Goal: Task Accomplishment & Management: Manage account settings

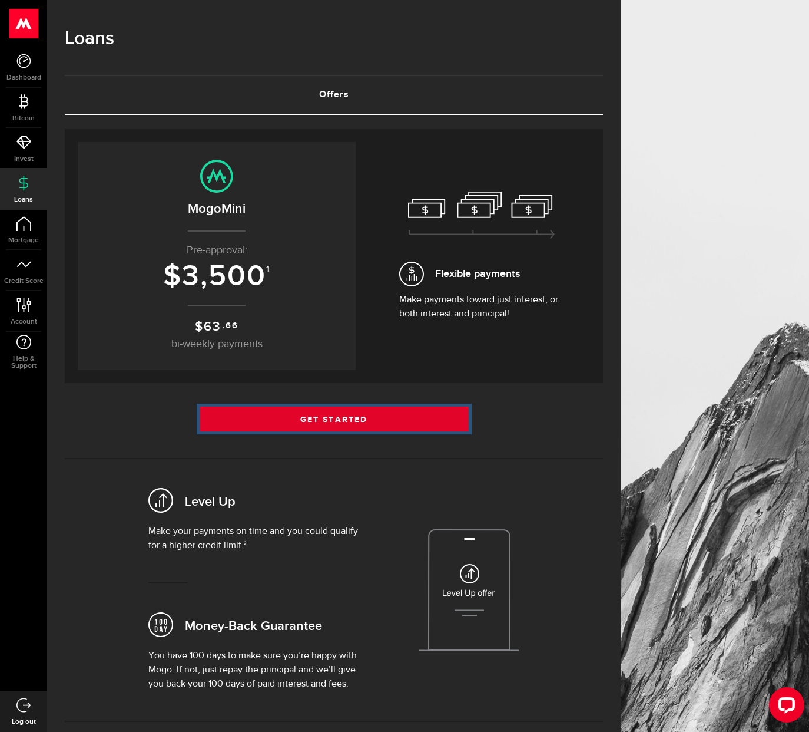
click at [379, 427] on link "Get Started" at bounding box center [334, 418] width 269 height 25
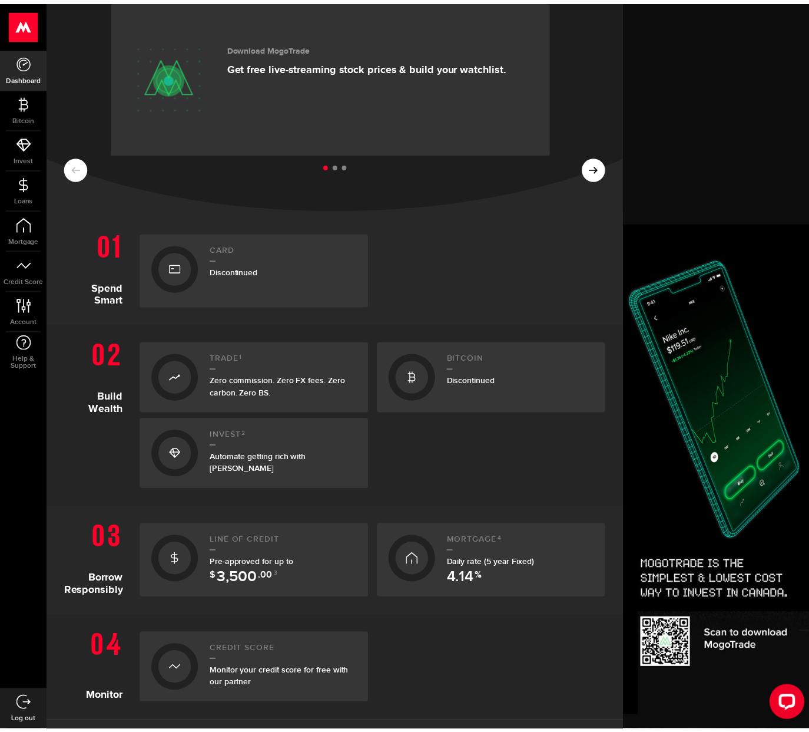
scroll to position [110, 0]
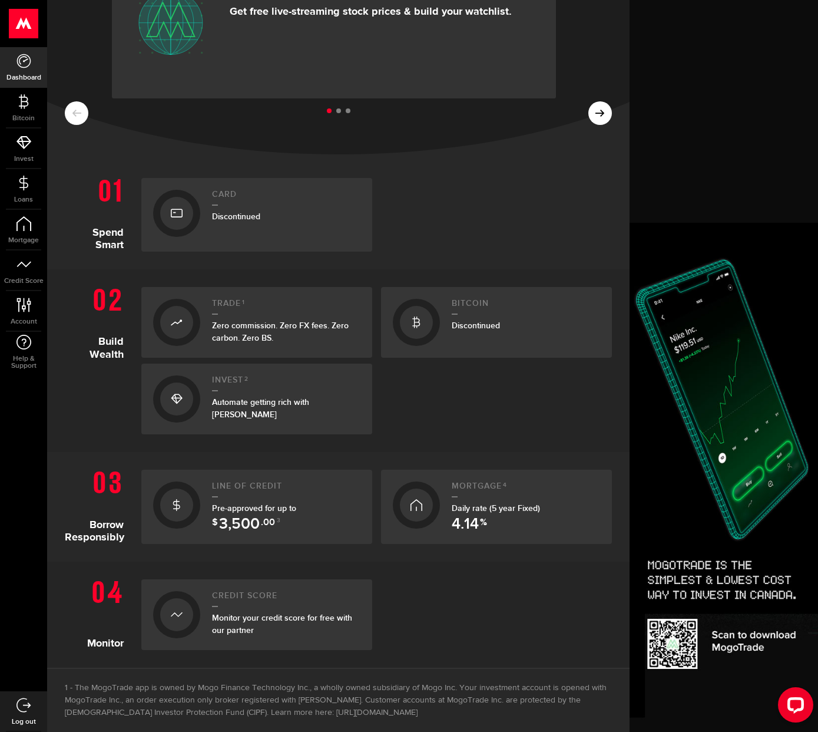
click at [255, 513] on div "Pre-approved for up to $ 3,500 .00 3" at bounding box center [286, 514] width 148 height 25
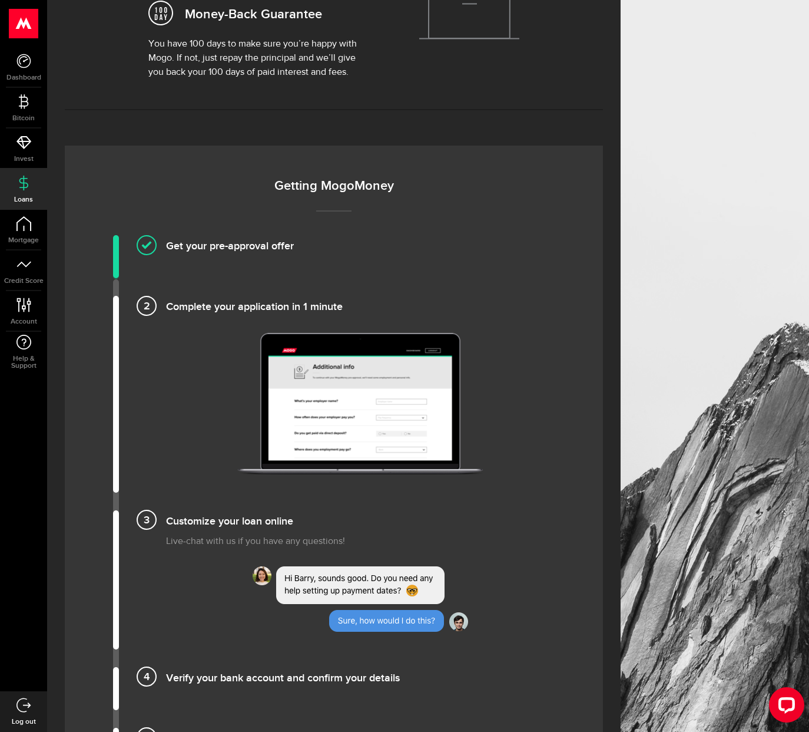
scroll to position [651, 0]
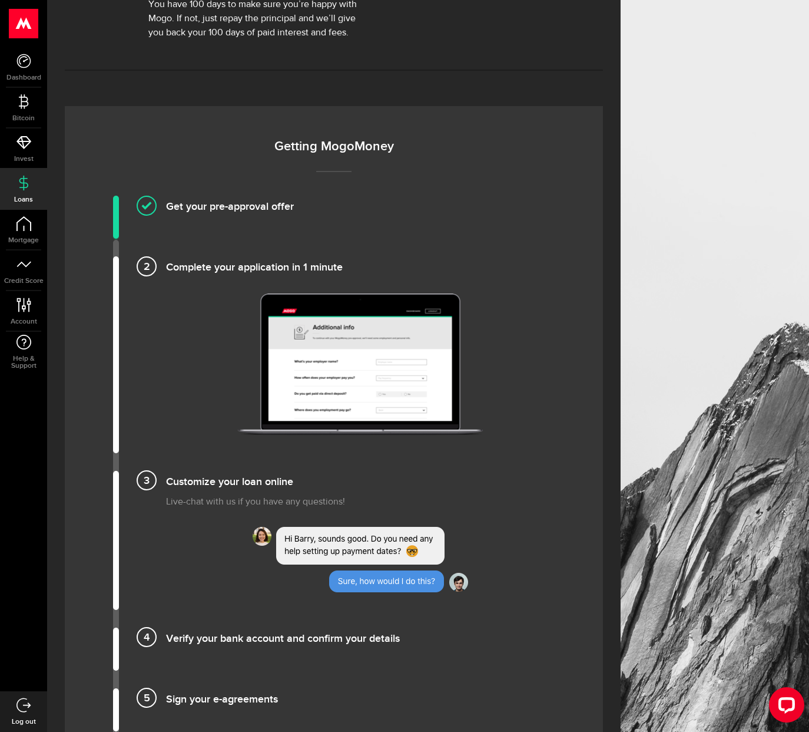
click at [361, 369] on img at bounding box center [360, 363] width 245 height 141
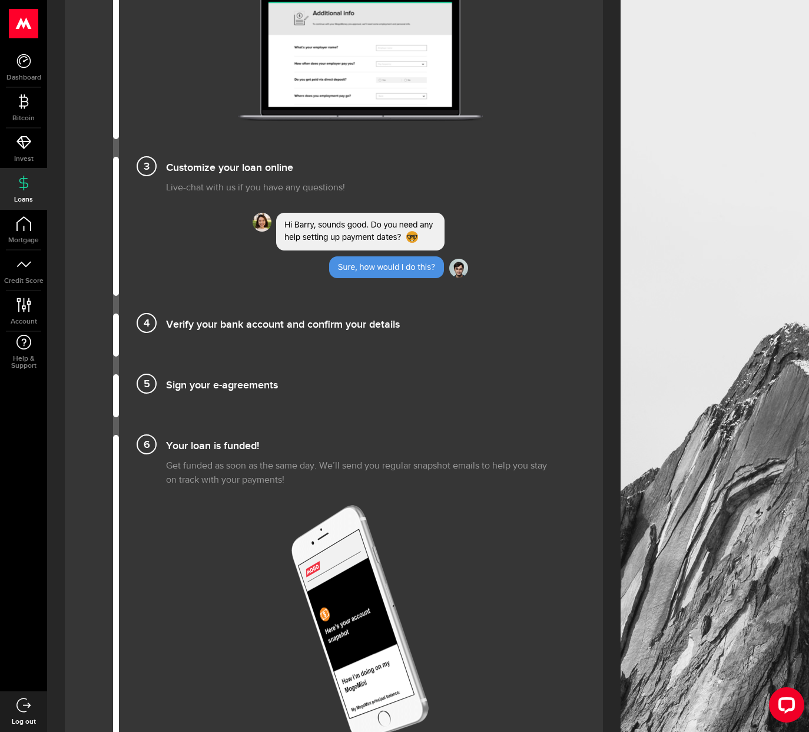
scroll to position [1228, 0]
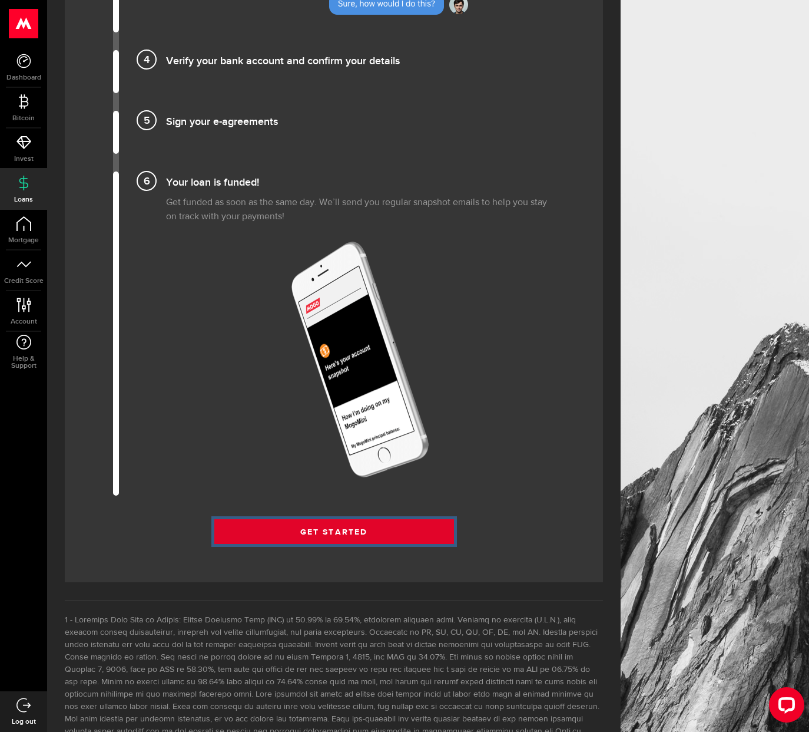
click at [332, 526] on link "Get Started" at bounding box center [334, 531] width 240 height 25
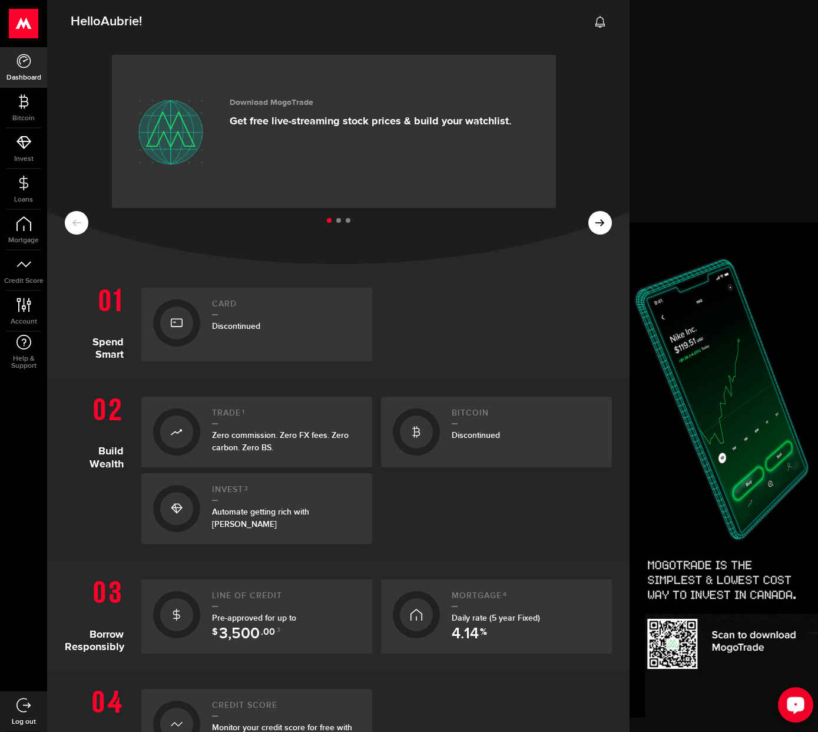
click at [799, 699] on div "Open LiveChat chat widget" at bounding box center [796, 704] width 20 height 20
click at [65, 526] on h1 "Build Wealth" at bounding box center [99, 467] width 68 height 153
click at [24, 170] on link "Loans" at bounding box center [23, 189] width 47 height 40
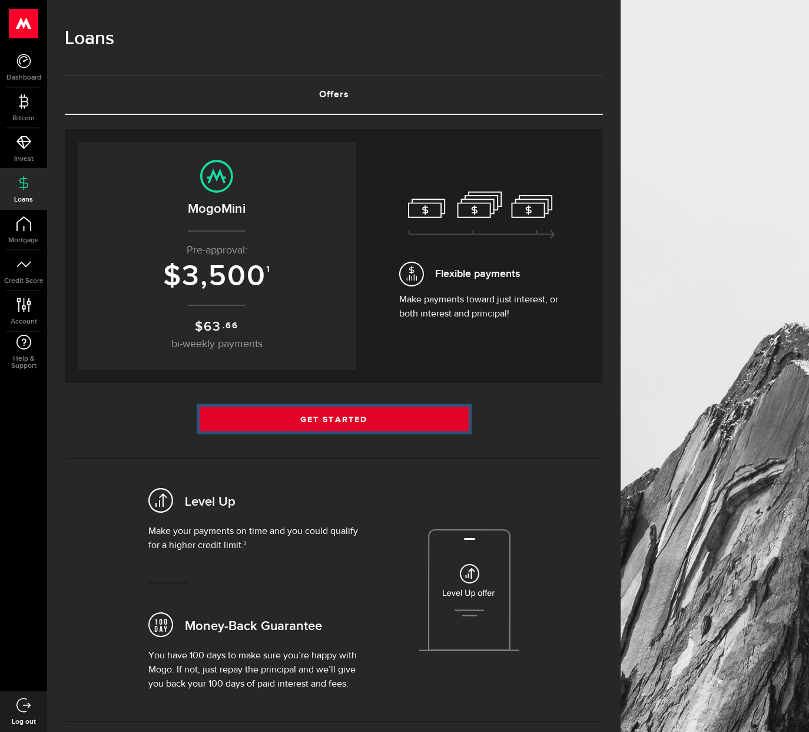
click at [356, 412] on link "Get Started" at bounding box center [334, 418] width 269 height 25
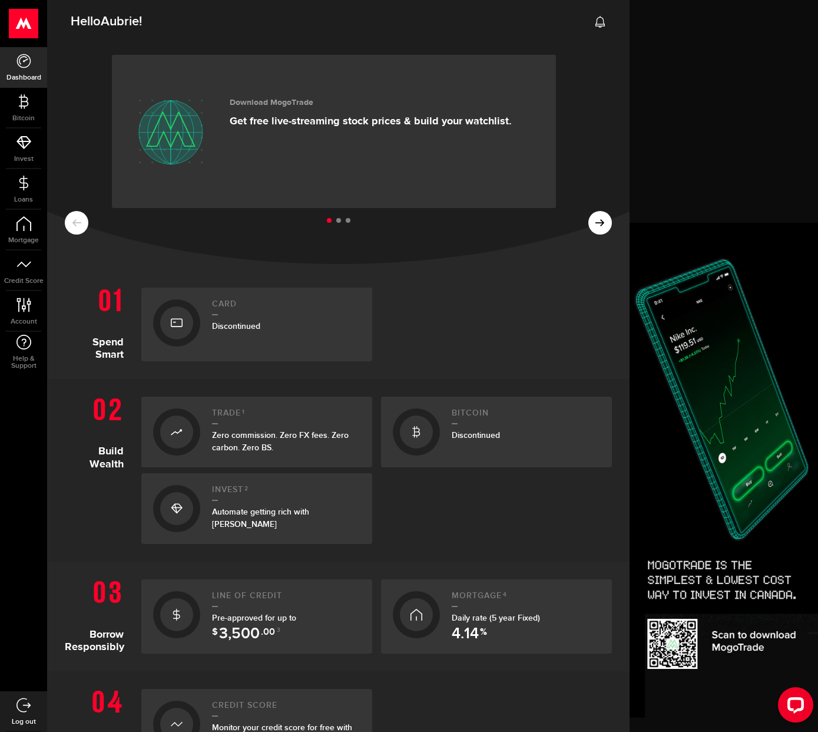
click at [594, 222] on ul at bounding box center [338, 220] width 547 height 15
click at [592, 230] on button at bounding box center [601, 223] width 24 height 24
click at [77, 223] on ul at bounding box center [338, 220] width 547 height 15
click at [72, 232] on button at bounding box center [77, 223] width 24 height 24
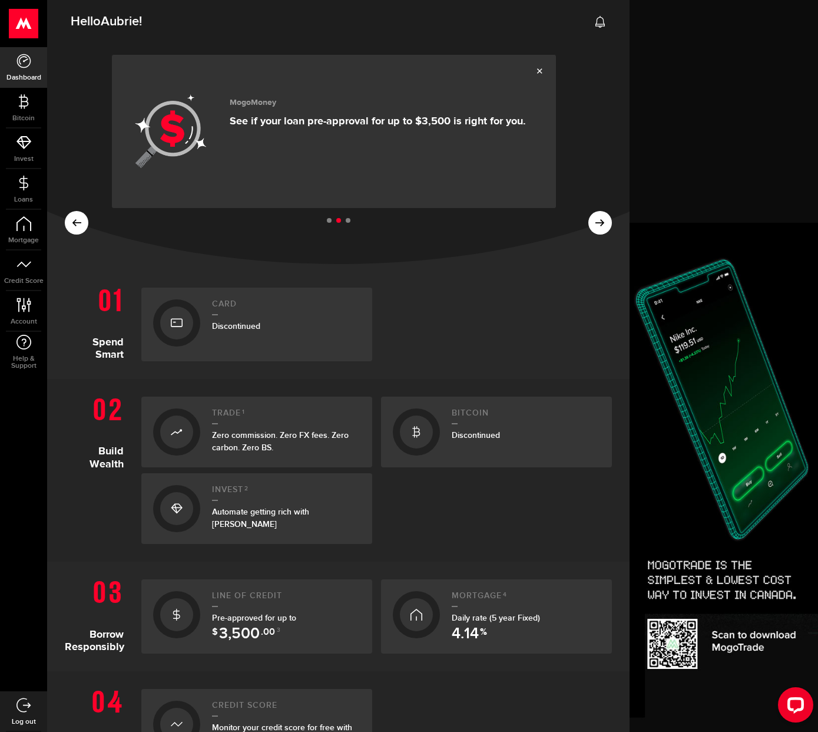
click at [316, 146] on div "MogoMoney See if your loan pre-approval for up to $3,500 is right for you." at bounding box center [378, 131] width 296 height 82
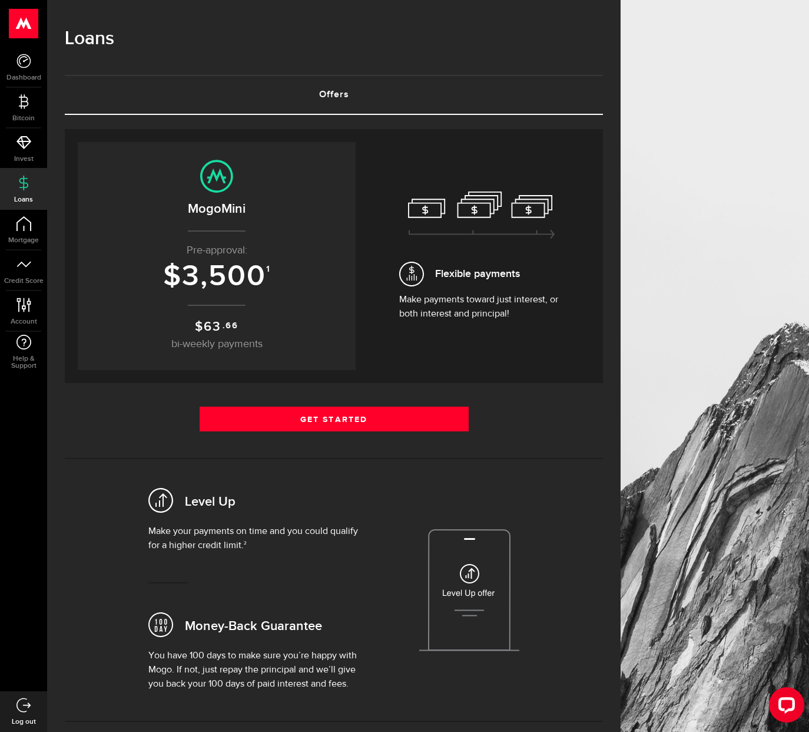
click at [520, 233] on icon at bounding box center [481, 215] width 147 height 48
click at [551, 210] on use at bounding box center [481, 214] width 147 height 47
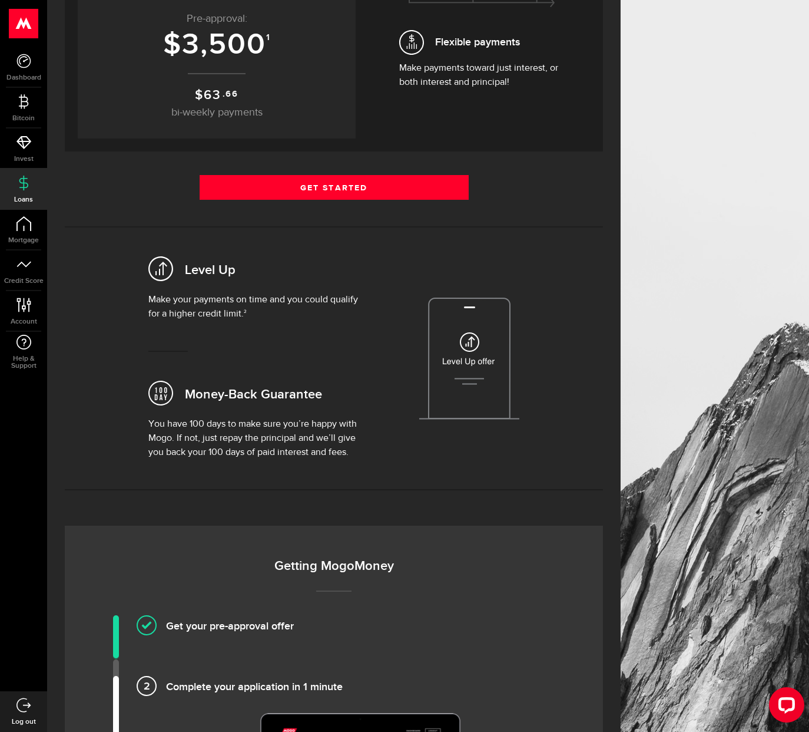
click at [252, 374] on div "Money-Back Guarantee" at bounding box center [253, 393] width 210 height 48
click at [243, 296] on p "Make your payments on time and you could qualify for a higher credit limit. 2" at bounding box center [253, 307] width 210 height 28
click at [274, 439] on p "You have 100 days to make sure you’re happy with Mogo. If not, just repay the p…" at bounding box center [253, 438] width 210 height 42
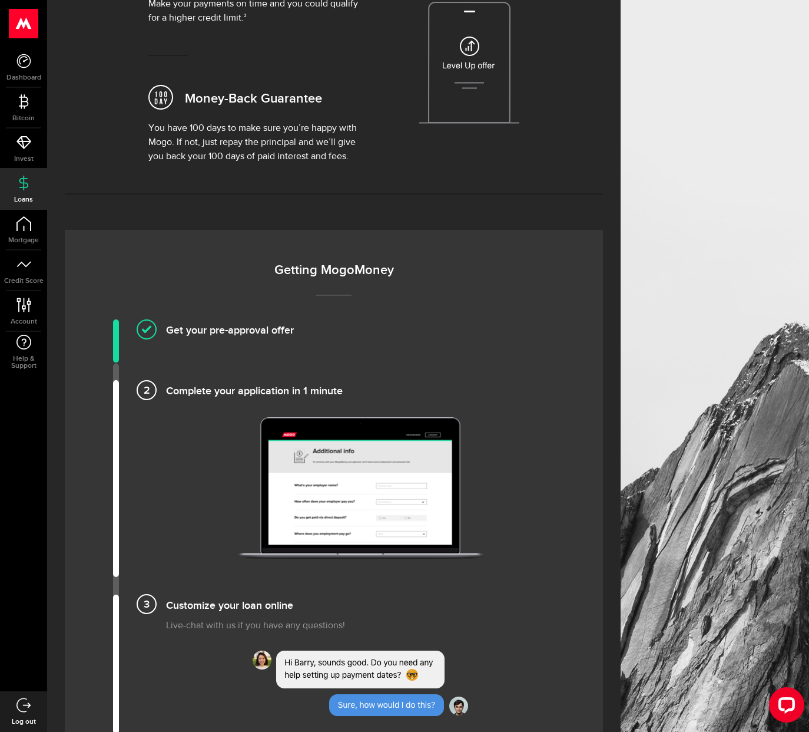
scroll to position [608, 0]
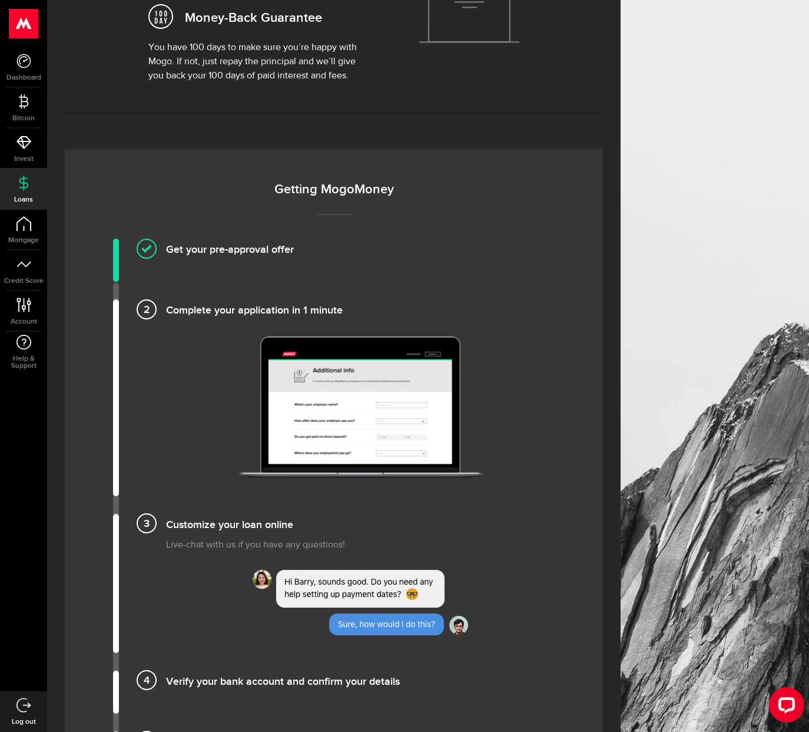
click at [362, 389] on img at bounding box center [360, 406] width 245 height 141
click at [166, 313] on h4 "Complete your application in 1 minute" at bounding box center [360, 308] width 389 height 19
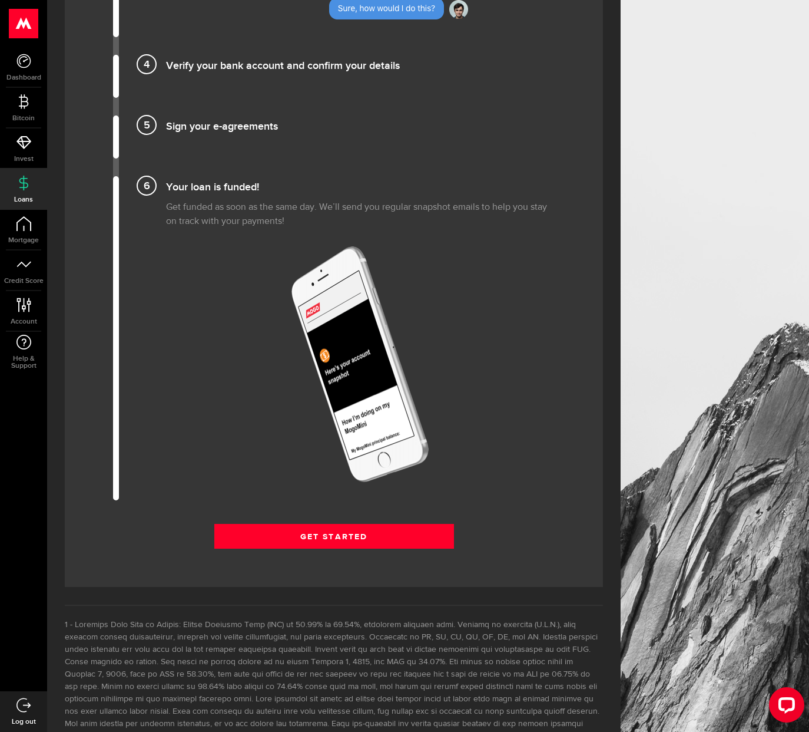
scroll to position [1366, 0]
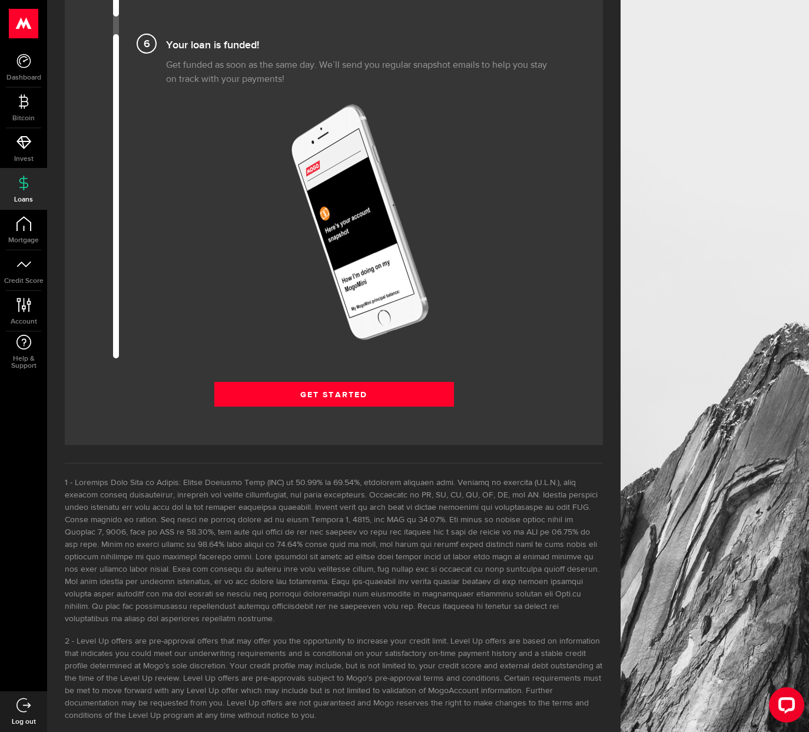
click at [349, 406] on div "Get Started" at bounding box center [334, 399] width 480 height 34
click at [342, 388] on link "Get Started" at bounding box center [334, 394] width 240 height 25
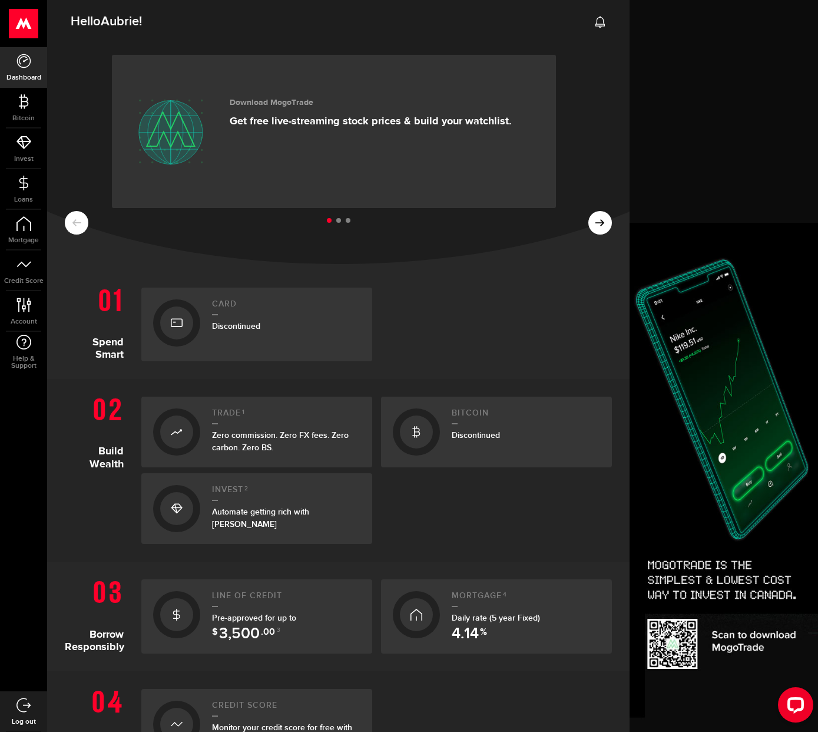
click at [269, 629] on span ".00" at bounding box center [268, 634] width 14 height 14
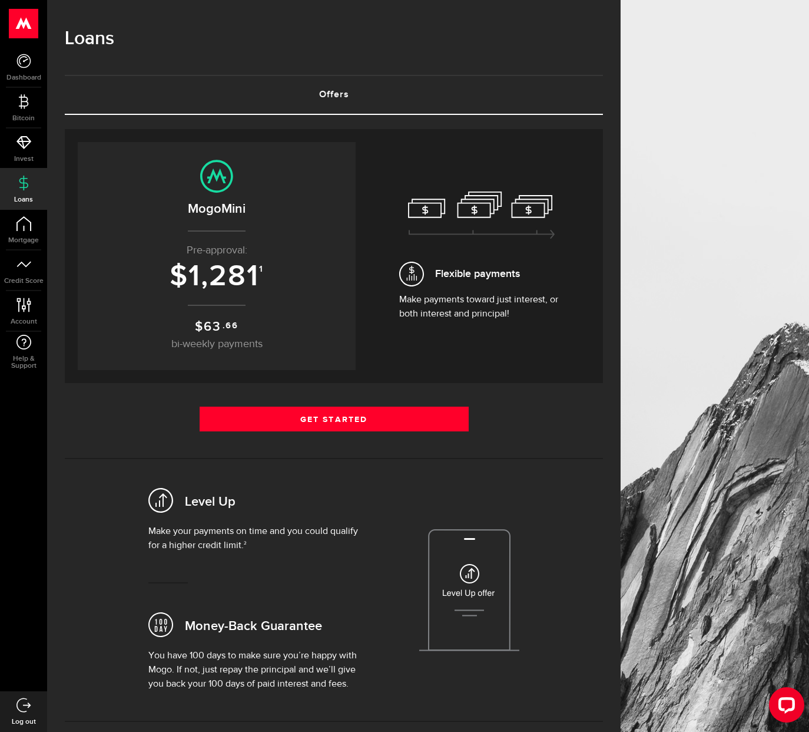
click at [270, 250] on p "Pre-approval:" at bounding box center [217, 251] width 255 height 16
click at [233, 179] on icon at bounding box center [216, 176] width 33 height 33
click at [272, 65] on div "Loans" at bounding box center [334, 45] width 538 height 60
click at [561, 263] on span "Flexible payments" at bounding box center [481, 274] width 165 height 25
click at [555, 236] on use at bounding box center [481, 214] width 147 height 47
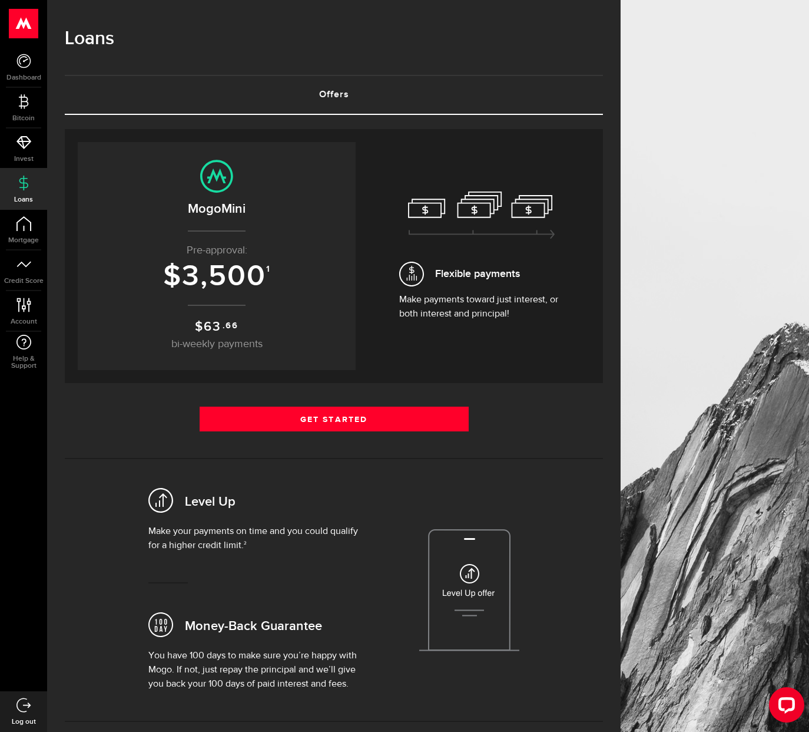
click at [475, 579] on img at bounding box center [469, 590] width 100 height 122
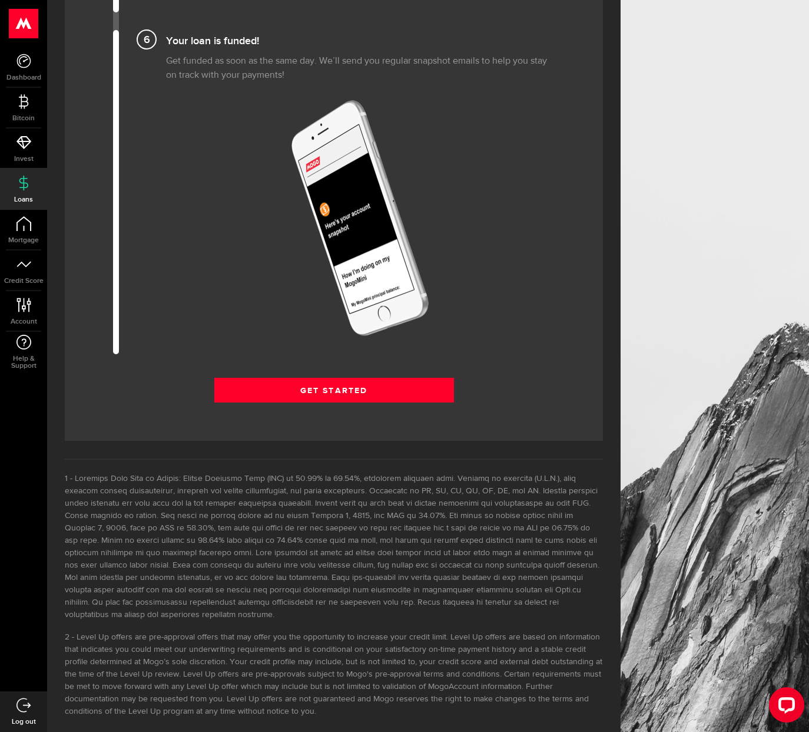
scroll to position [1371, 0]
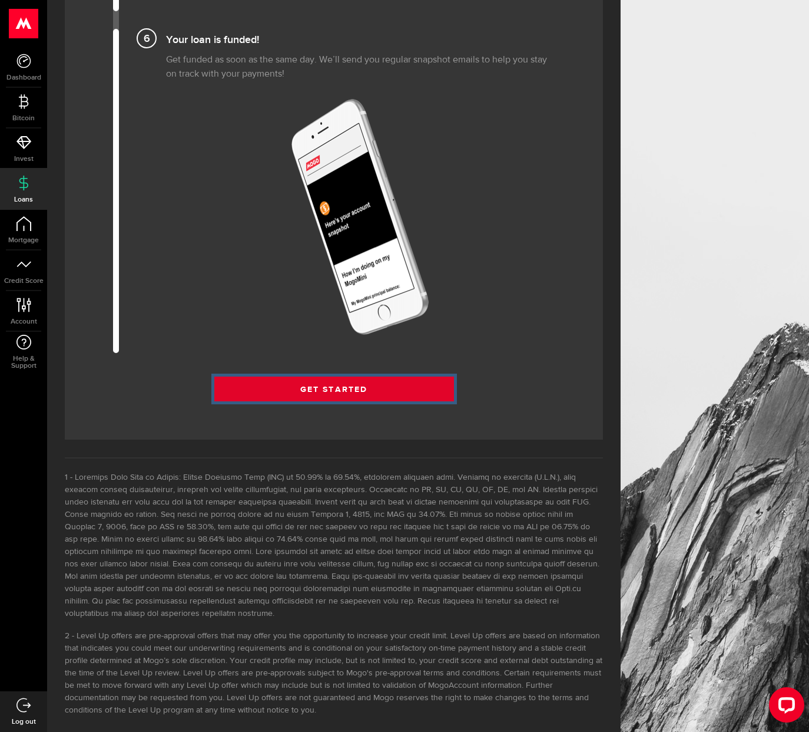
click at [391, 384] on link "Get Started" at bounding box center [334, 388] width 240 height 25
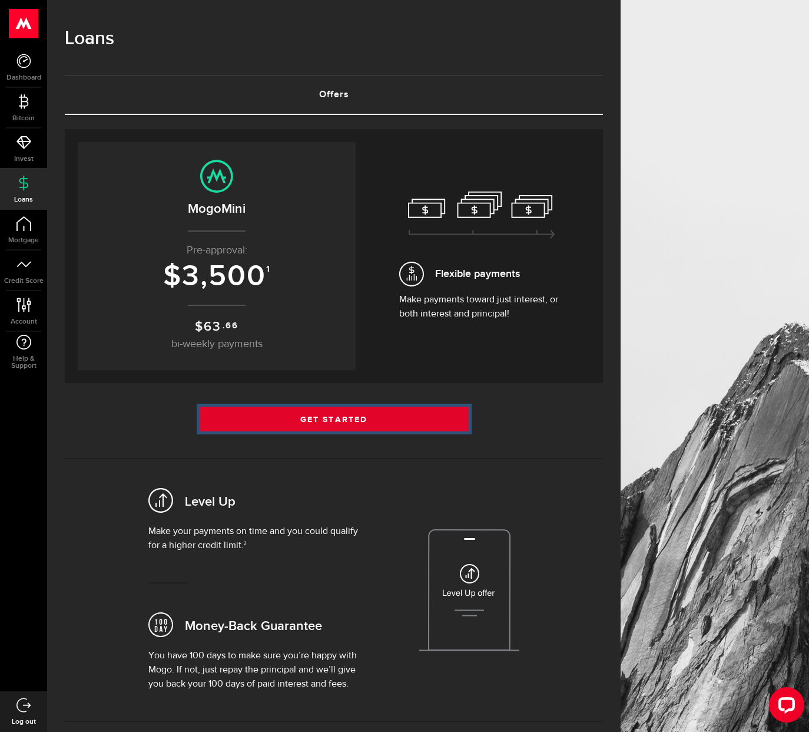
click at [333, 423] on link "Get Started" at bounding box center [334, 418] width 269 height 25
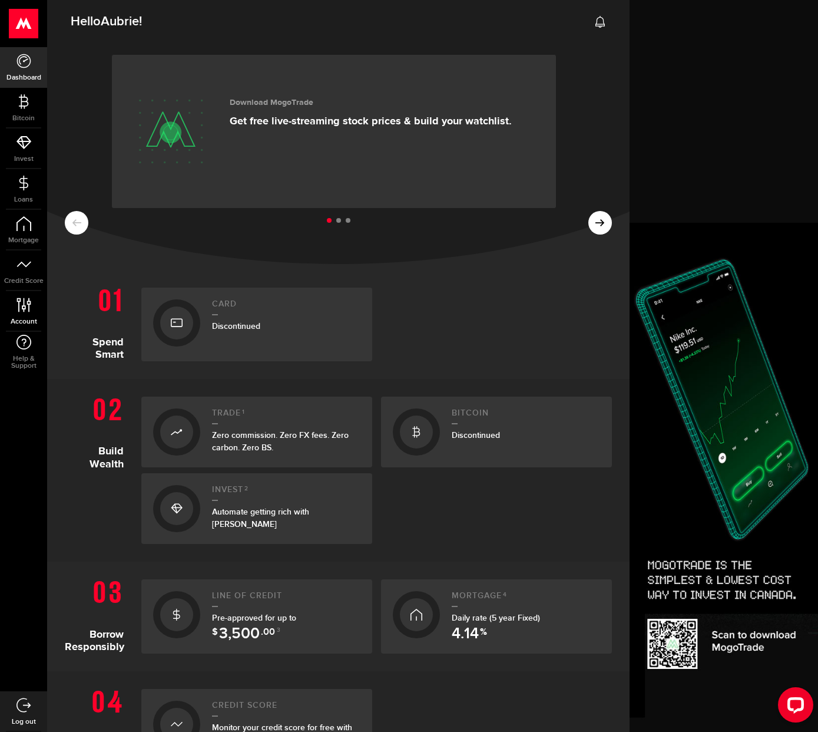
click at [24, 305] on icon at bounding box center [24, 305] width 16 height 15
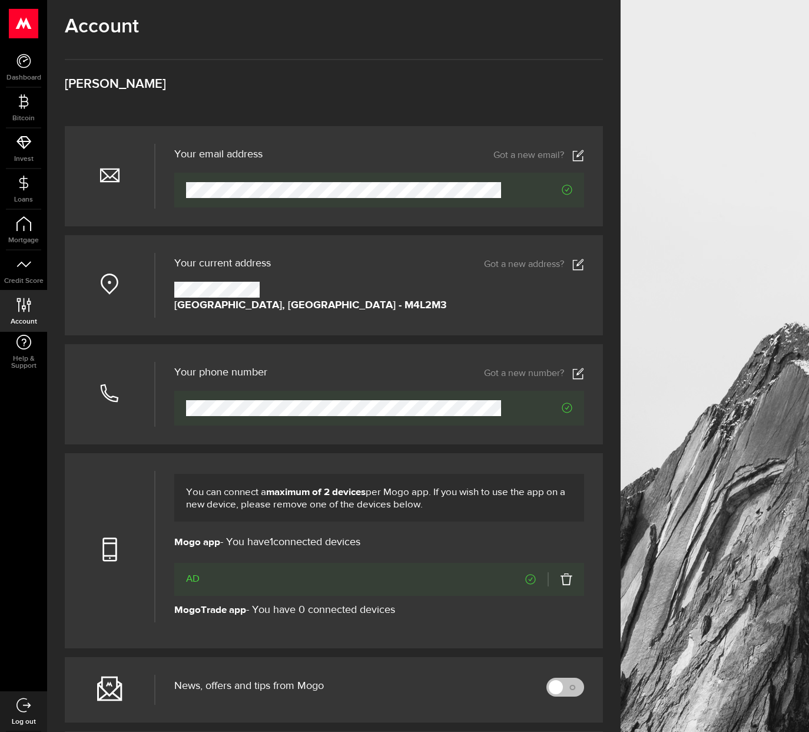
click at [584, 265] on icon at bounding box center [579, 265] width 12 height 12
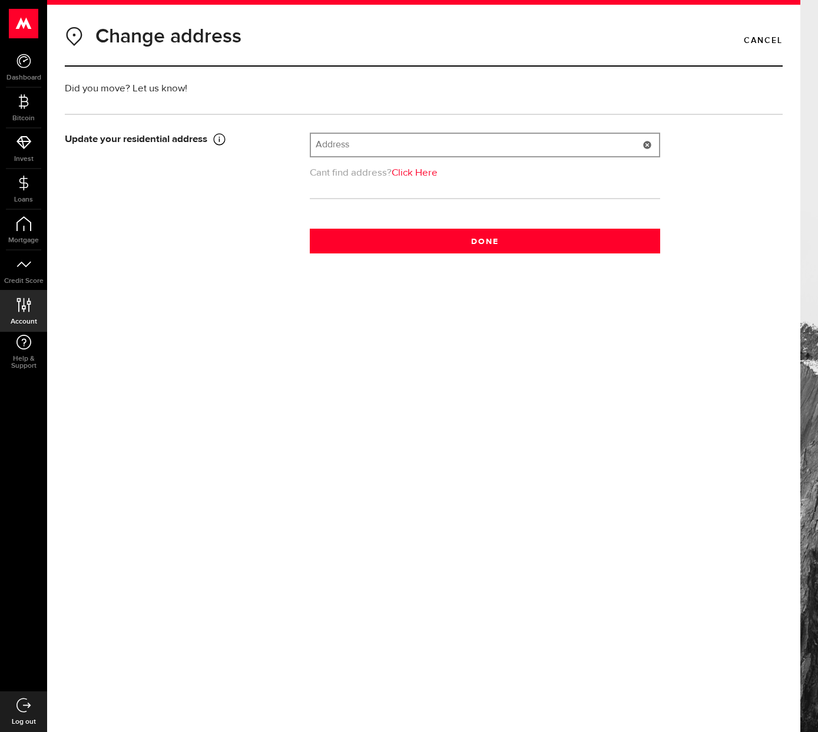
click at [412, 151] on input "text" at bounding box center [485, 145] width 348 height 22
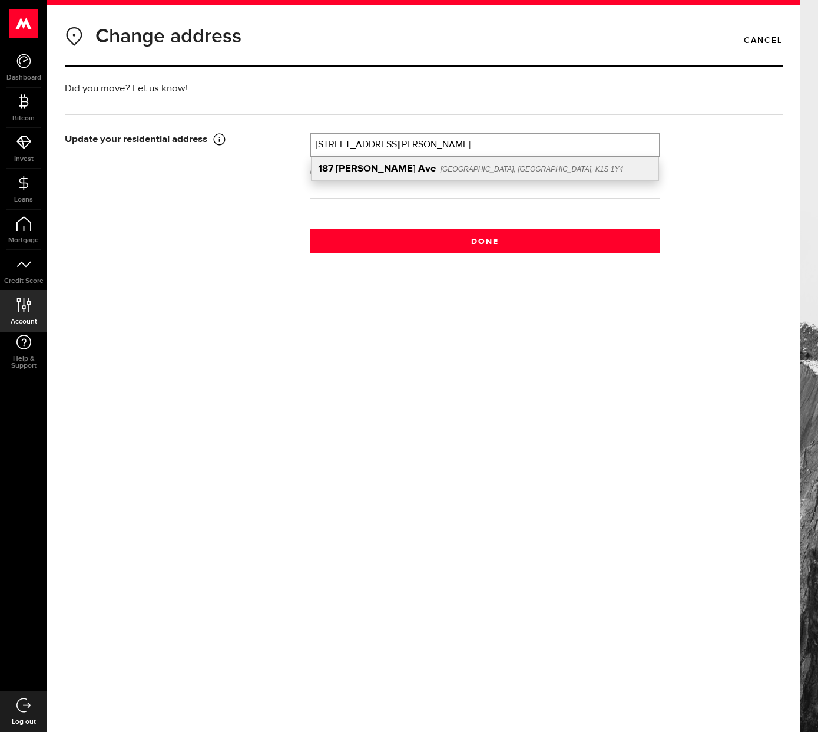
click at [451, 167] on span "Ottawa, ON, K1S 1Y4" at bounding box center [532, 169] width 183 height 8
type input "187 Patterson Ave"
type input "187"
type input "Patterson Ave"
type input "Ottawa"
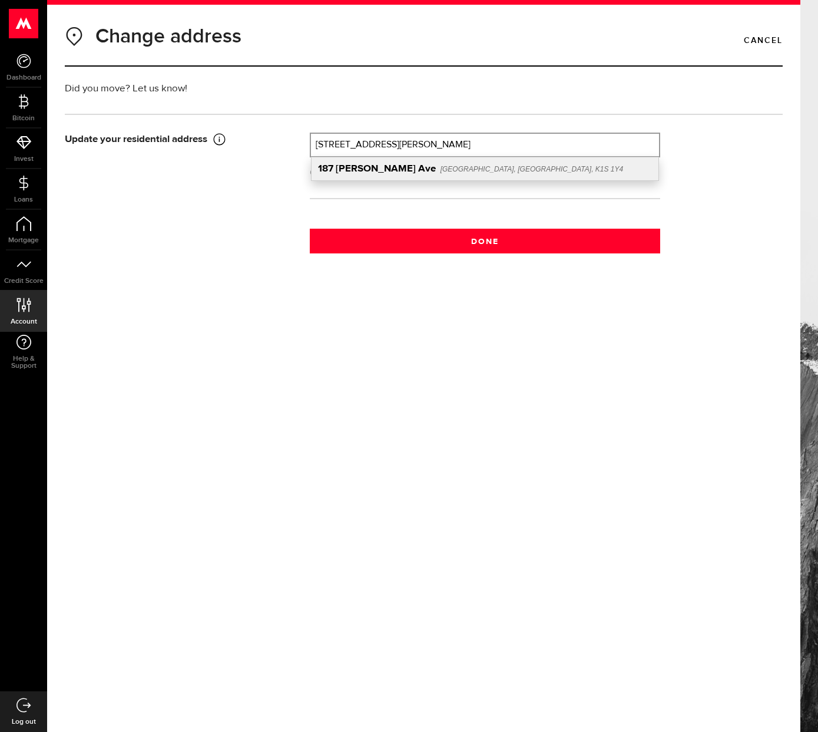
select select "ON"
type input "K1S 1Y4"
type input "[GEOGRAPHIC_DATA]"
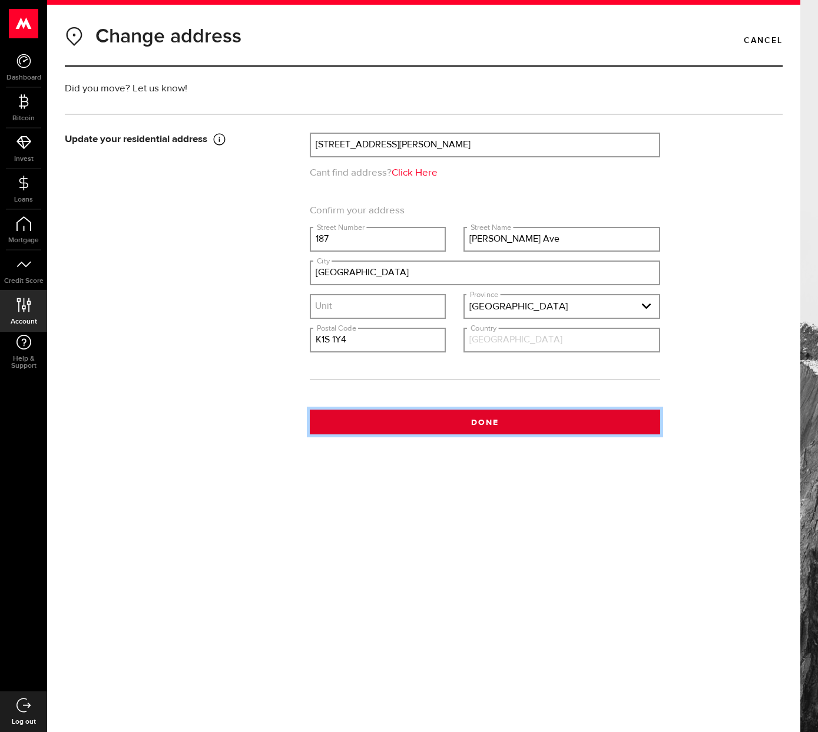
click at [501, 428] on button "Done" at bounding box center [485, 421] width 351 height 25
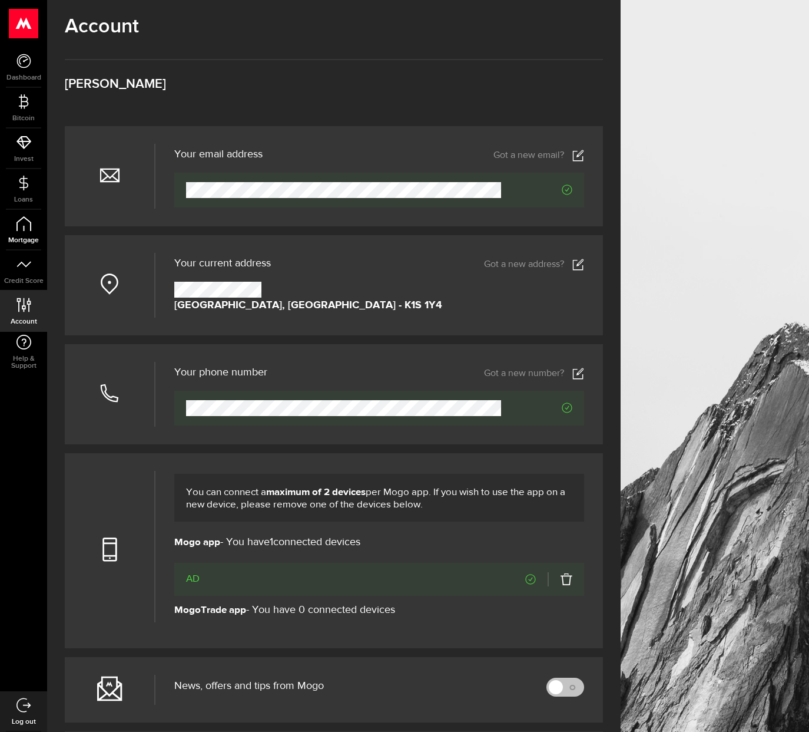
click at [22, 229] on icon at bounding box center [23, 223] width 15 height 15
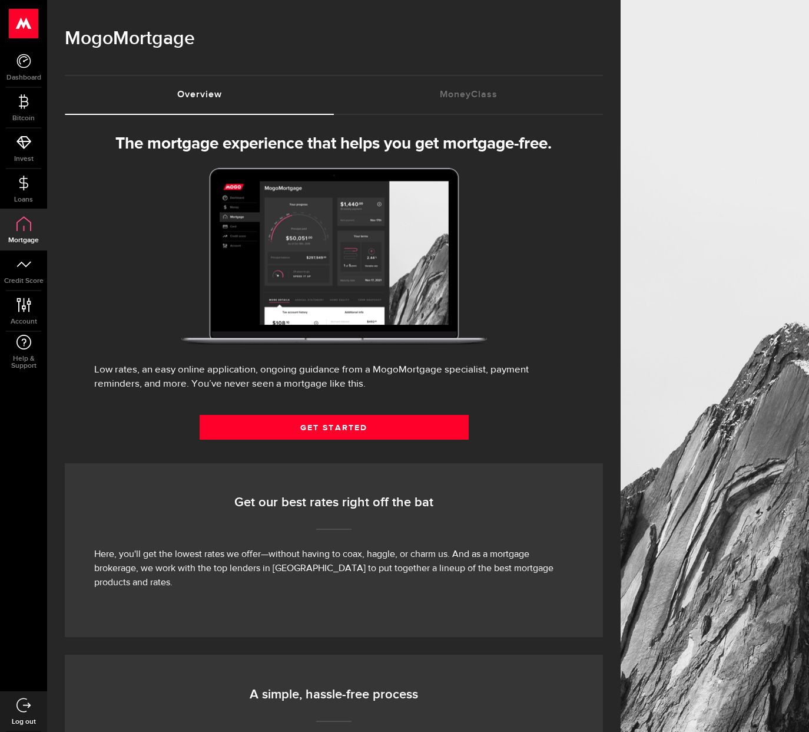
select select "3knYdhfXw4iYoq2m0WGQES"
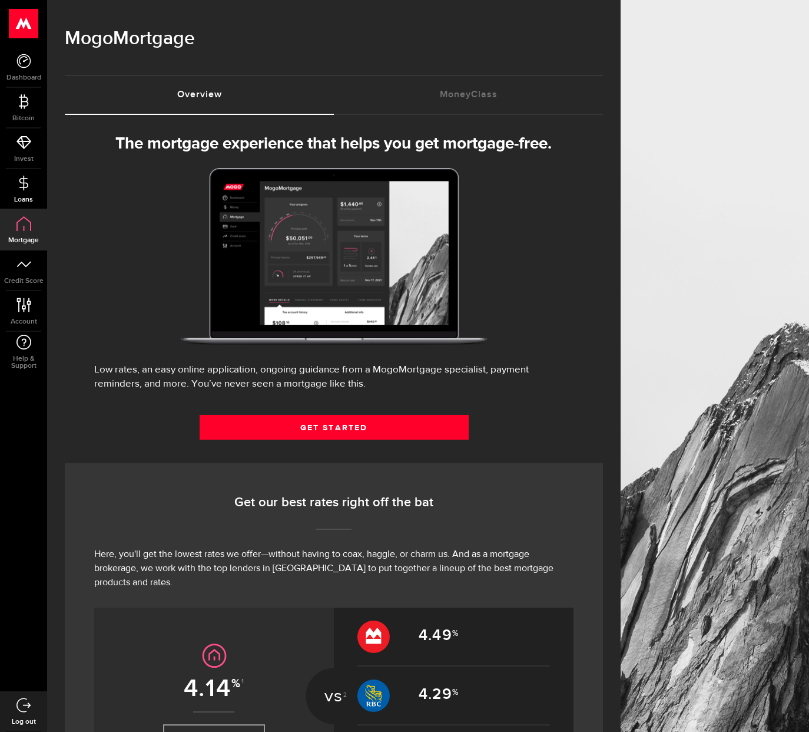
click at [16, 189] on icon at bounding box center [23, 183] width 15 height 15
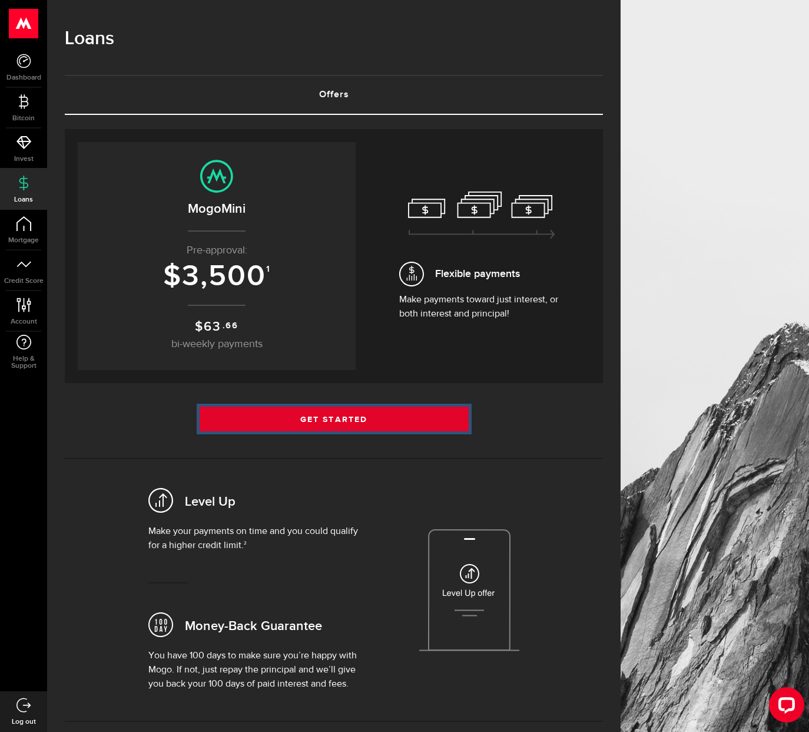
click at [398, 412] on link "Get Started" at bounding box center [334, 418] width 269 height 25
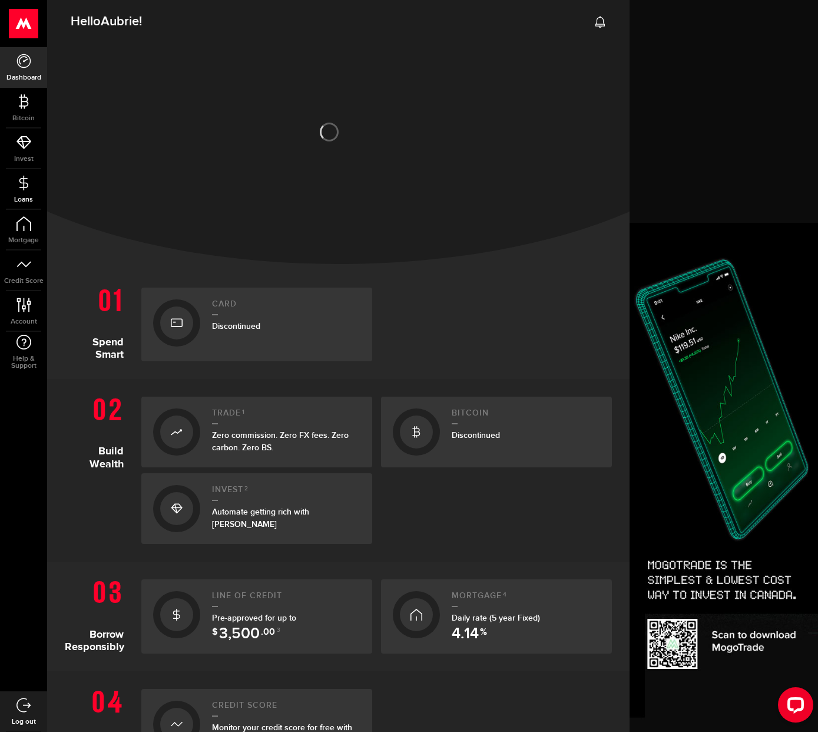
click at [32, 191] on link "Loans" at bounding box center [23, 189] width 47 height 40
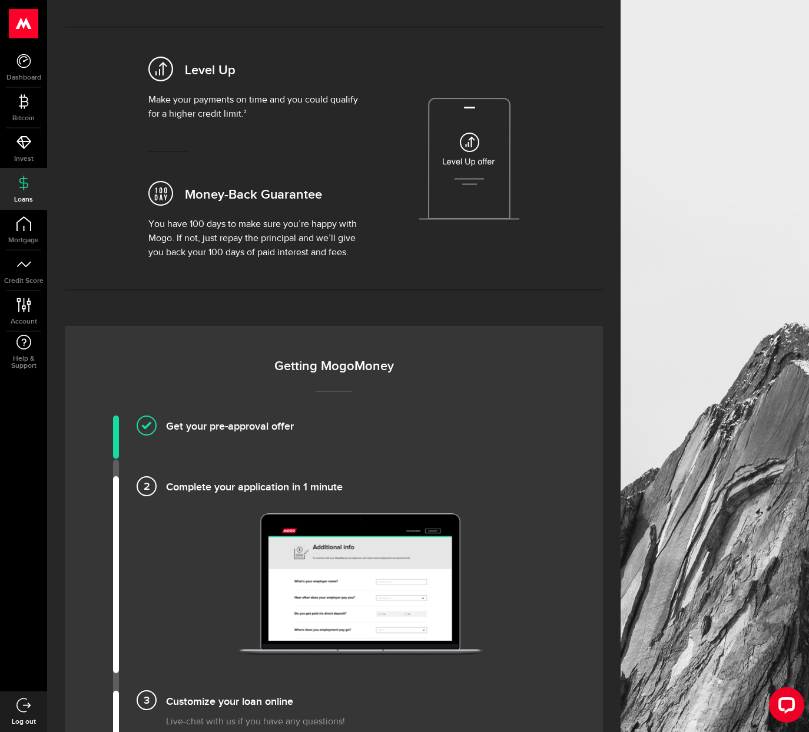
scroll to position [1371, 0]
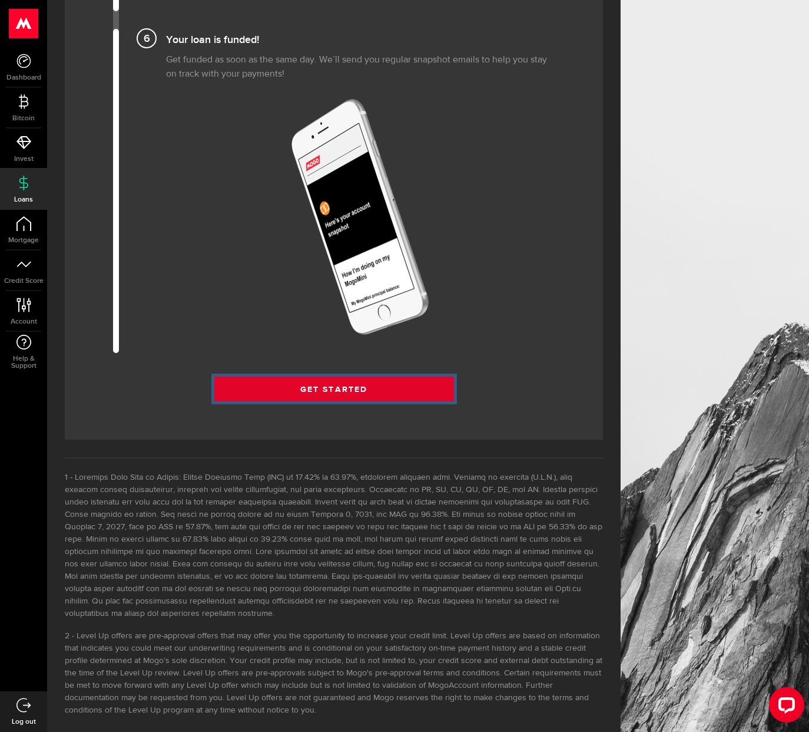
click at [353, 376] on link "Get Started" at bounding box center [334, 388] width 240 height 25
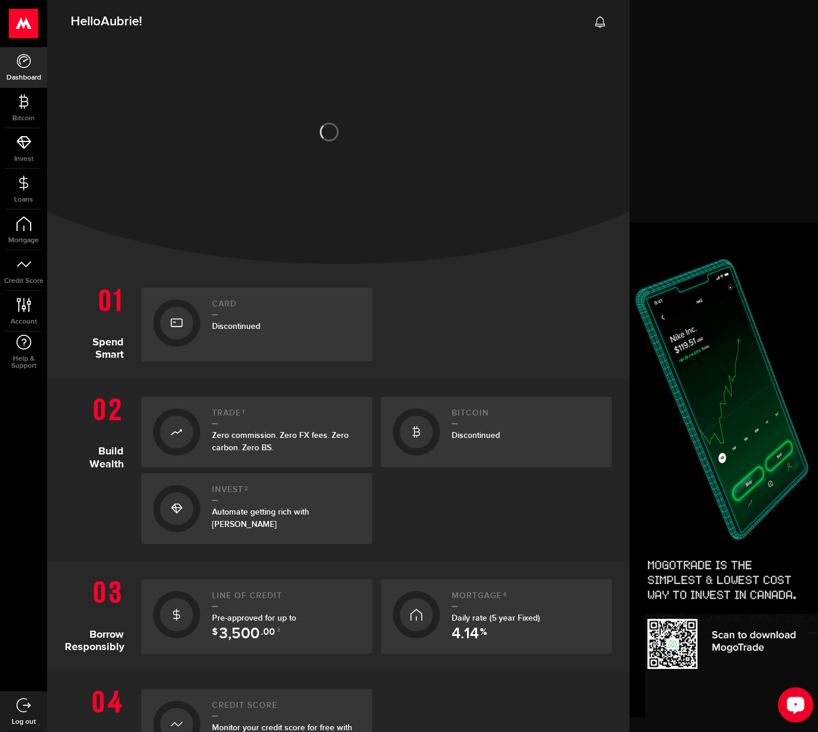
click at [805, 703] on div "Open LiveChat chat widget" at bounding box center [796, 704] width 20 height 20
